Goal: Task Accomplishment & Management: Manage account settings

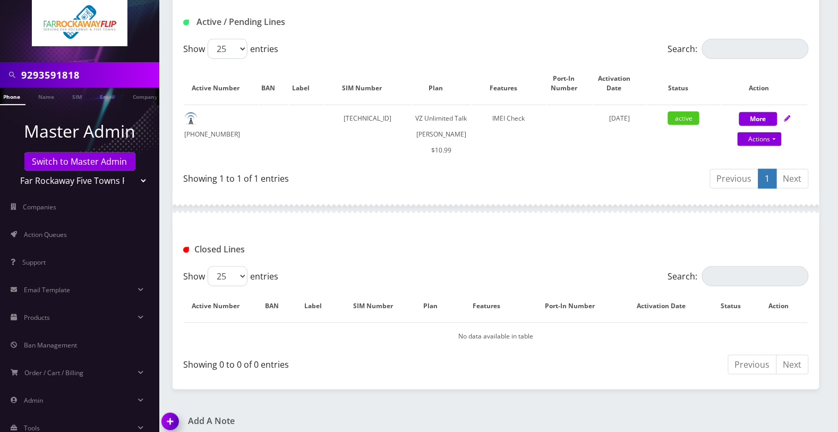
scroll to position [59, 0]
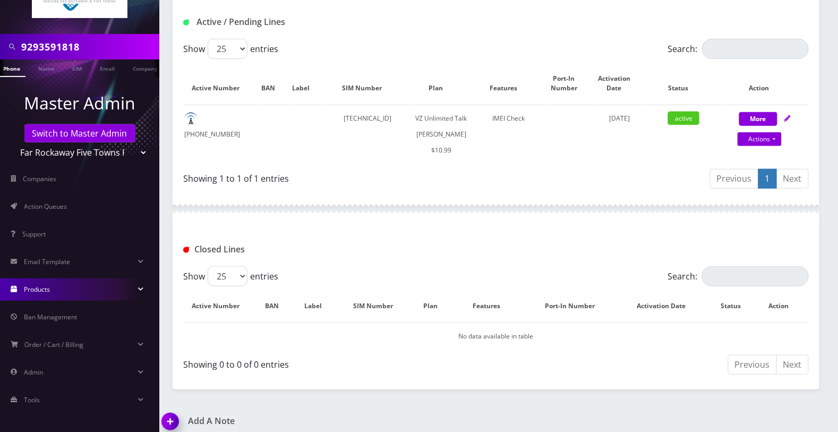
click at [99, 287] on link "Products" at bounding box center [79, 289] width 159 height 22
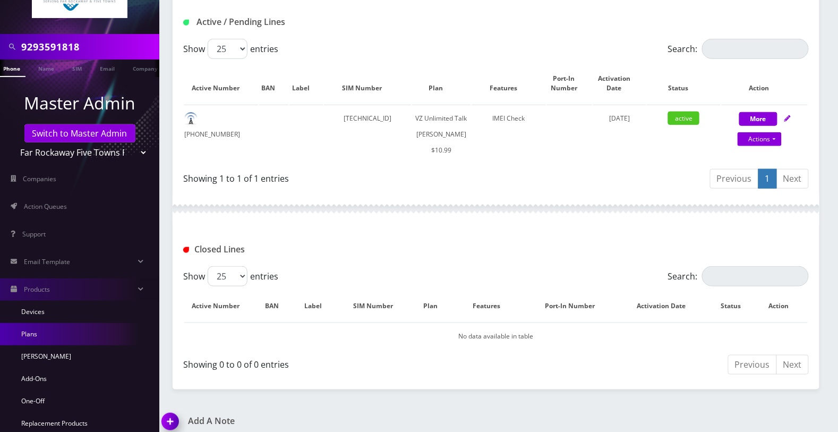
click at [59, 335] on link "Plans" at bounding box center [79, 334] width 159 height 22
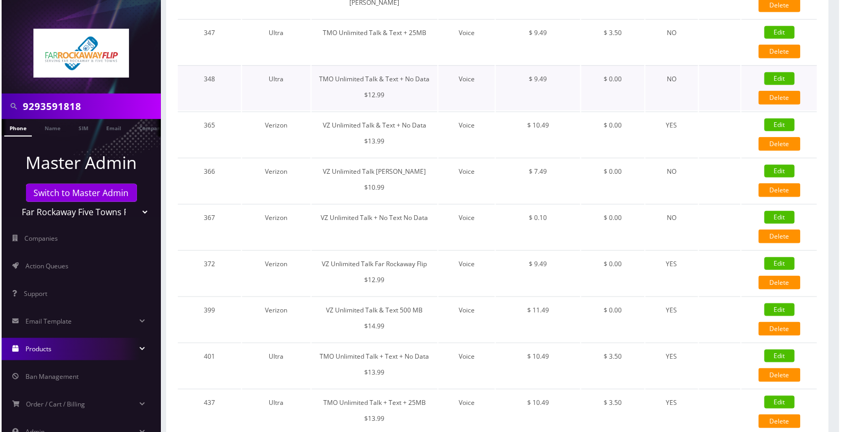
scroll to position [212, 0]
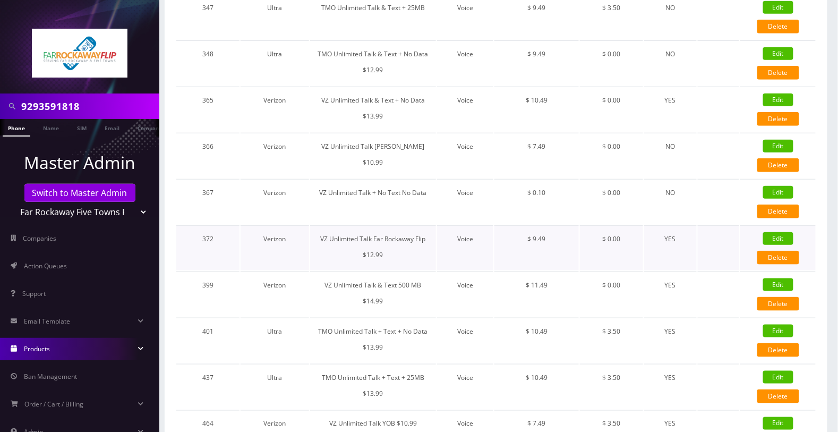
click at [778, 234] on link "Edit" at bounding box center [778, 238] width 30 height 13
type input "VZ Unlimited Talk Far Rockaway Flip $12.99"
select select "1"
select select "6"
select select "0"
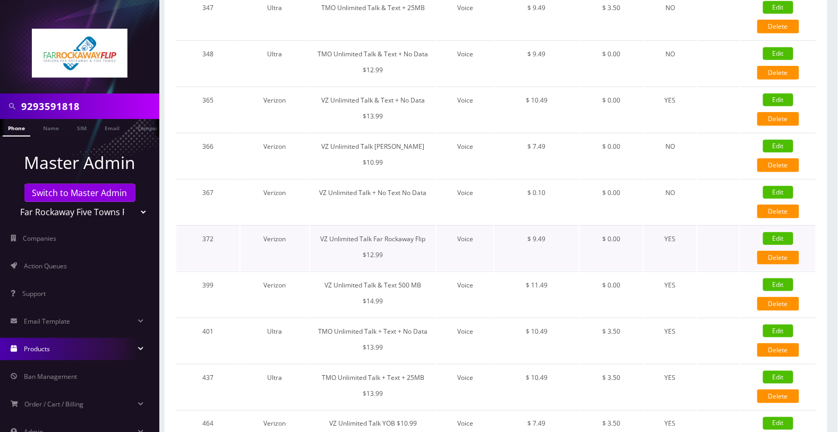
type input "test"
checkbox input "false"
checkbox input "true"
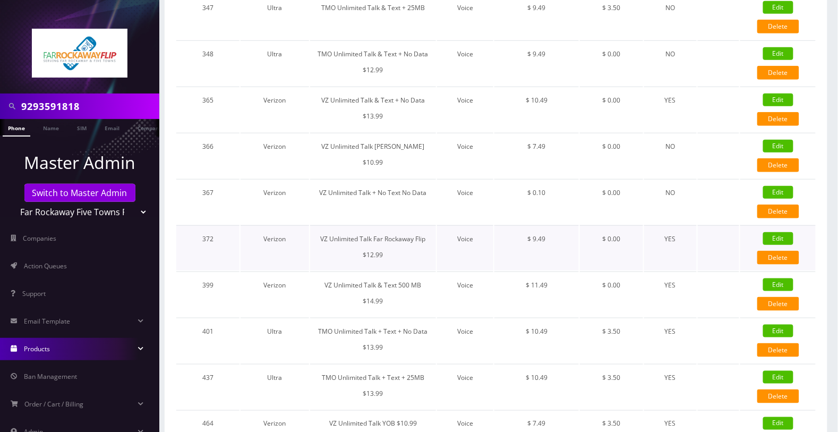
checkbox input "true"
checkbox input "false"
checkbox input "true"
type input "12761"
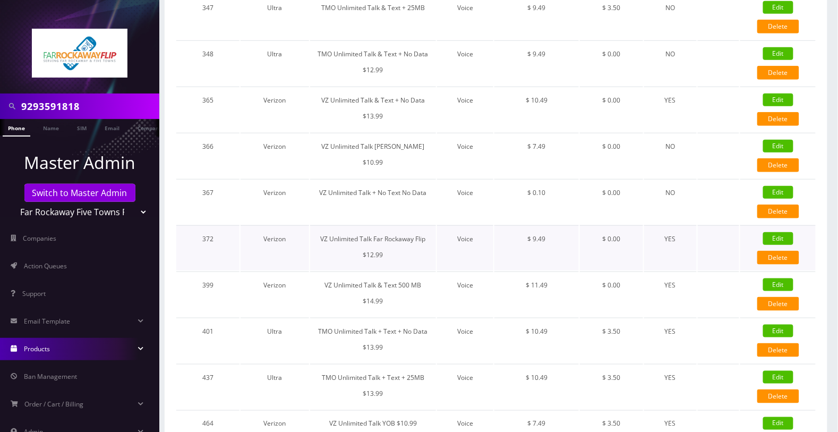
type input "3.5"
checkbox input "true"
checkbox input "false"
type input "9.49"
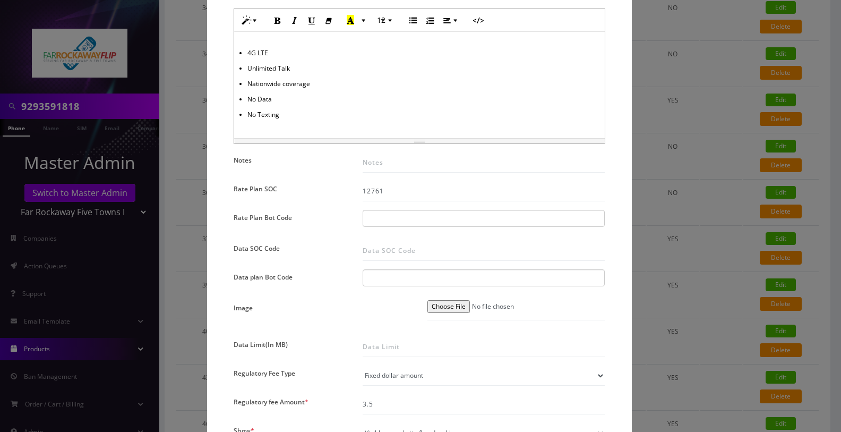
scroll to position [425, 0]
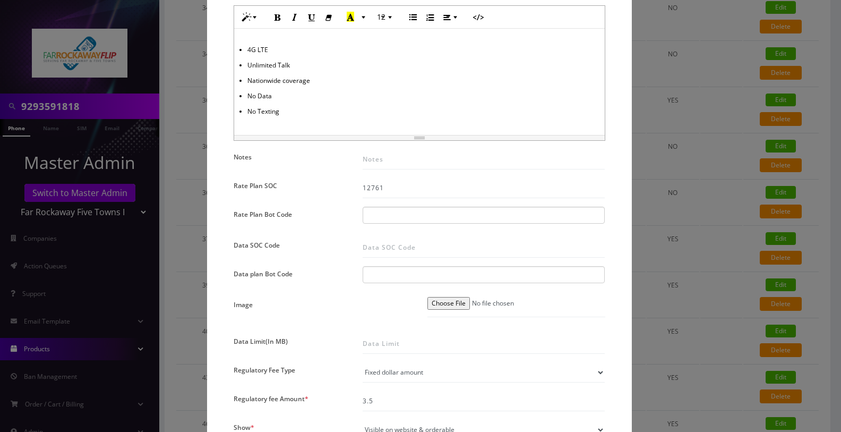
click at [182, 130] on div "× Edit Plan Name * VZ Unlimited Talk Far Rockaway Flip $12.99 SKU Tag Type * Vo…" at bounding box center [420, 216] width 841 height 432
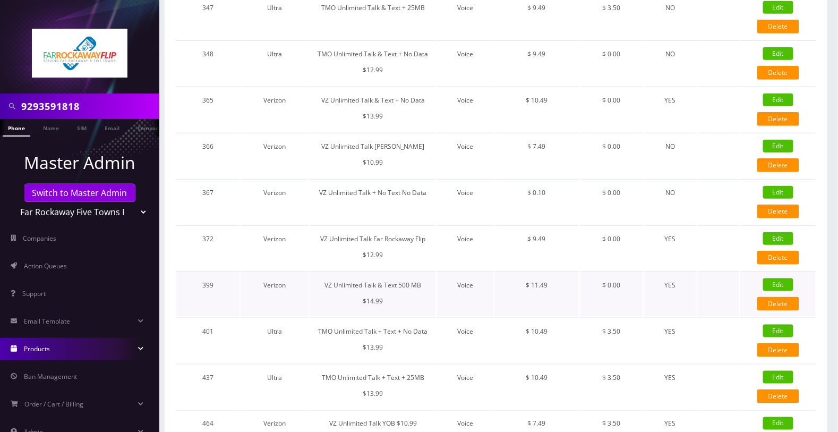
click at [774, 278] on link "Edit" at bounding box center [778, 284] width 30 height 13
type input "VZ Unlimited Talk & Text 500 MB $14.99"
checkbox input "false"
checkbox input "true"
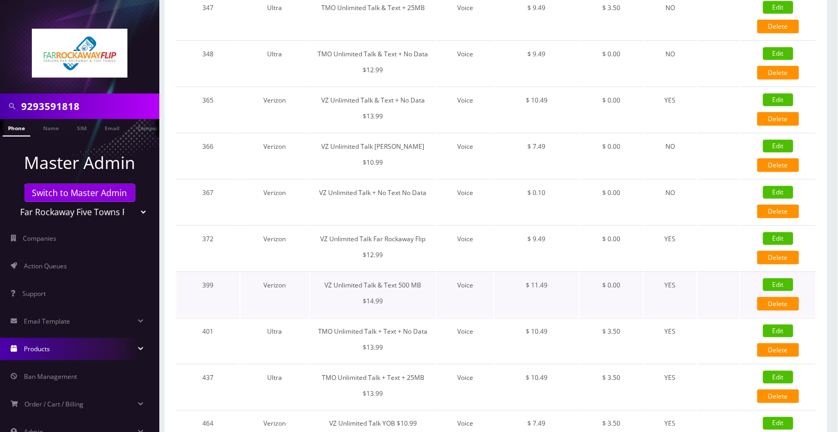
checkbox input "true"
checkbox input "false"
checkbox input "true"
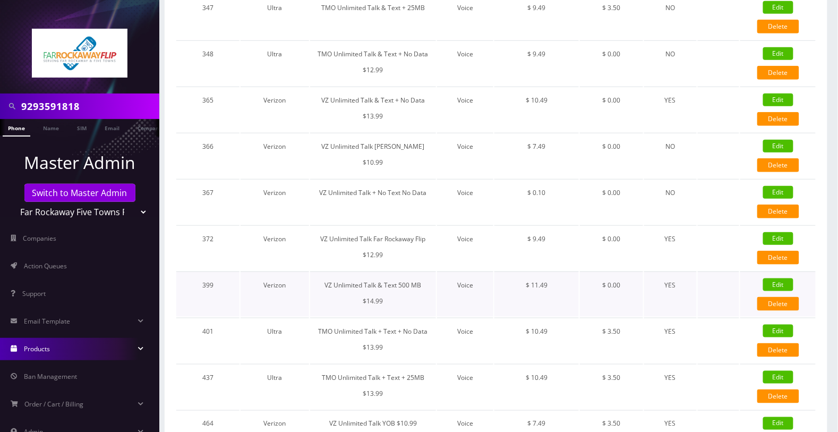
type input "12759"
checkbox input "true"
checkbox input "false"
type input "11.49"
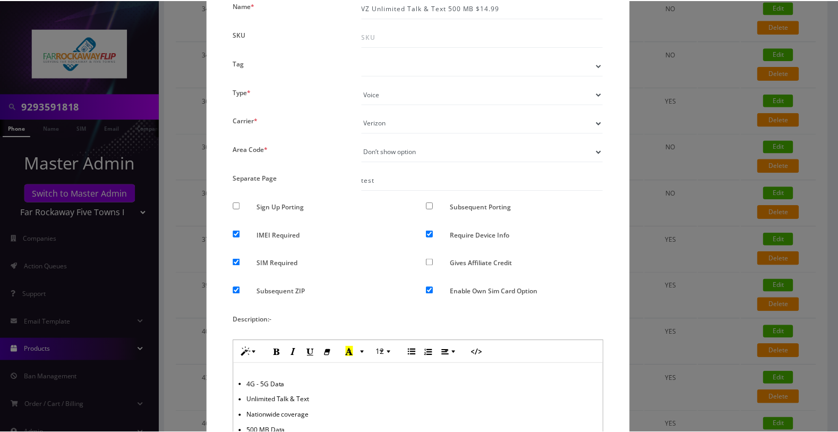
scroll to position [0, 0]
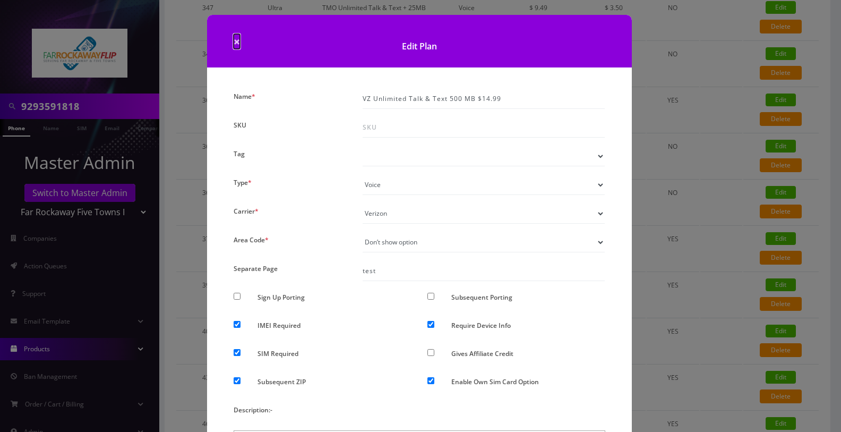
click at [234, 41] on span "×" at bounding box center [237, 41] width 6 height 15
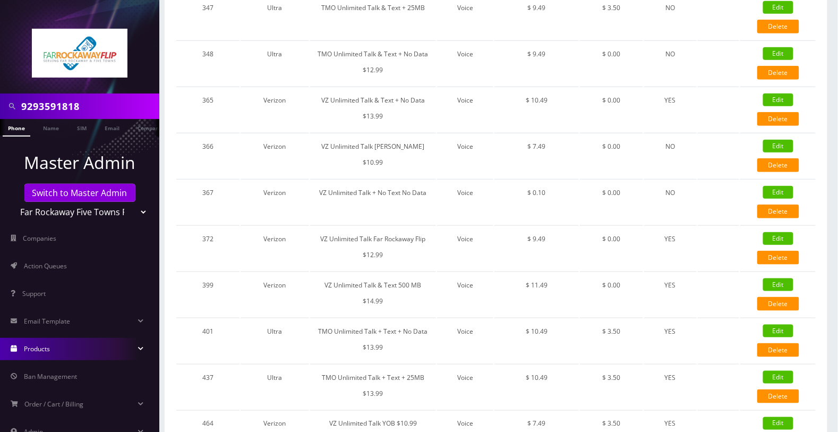
click at [17, 128] on link "Phone" at bounding box center [17, 128] width 28 height 18
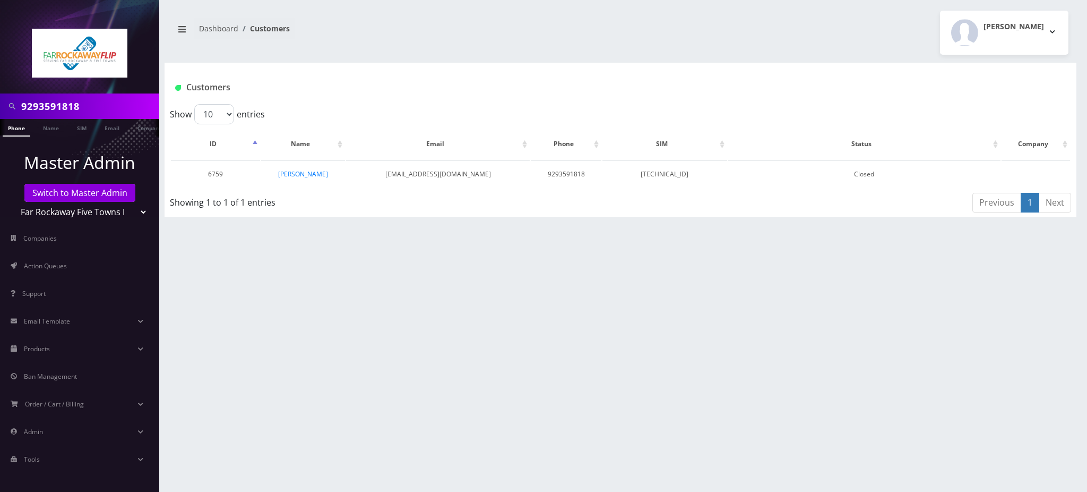
click at [516, 372] on div "9293591818 Phone Name SIM Email Company Customer Dashboard Customers [PERSON_NA…" at bounding box center [620, 246] width 933 height 492
click at [530, 359] on div "9293591818 Phone Name SIM Email Company Customer Dashboard Customers Tzvi Liebe…" at bounding box center [620, 246] width 933 height 492
